Goal: Register for event/course

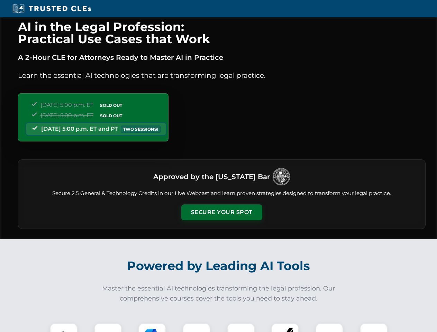
click at [221, 212] on button "Secure Your Spot" at bounding box center [221, 212] width 81 height 16
click at [64, 328] on img at bounding box center [64, 337] width 20 height 20
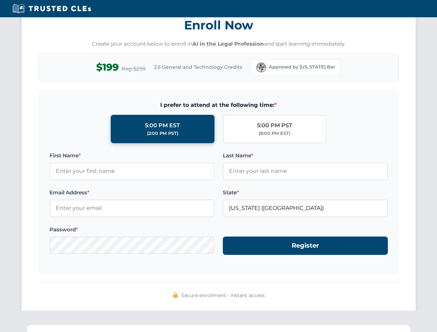
scroll to position [679, 0]
